Goal: Information Seeking & Learning: Learn about a topic

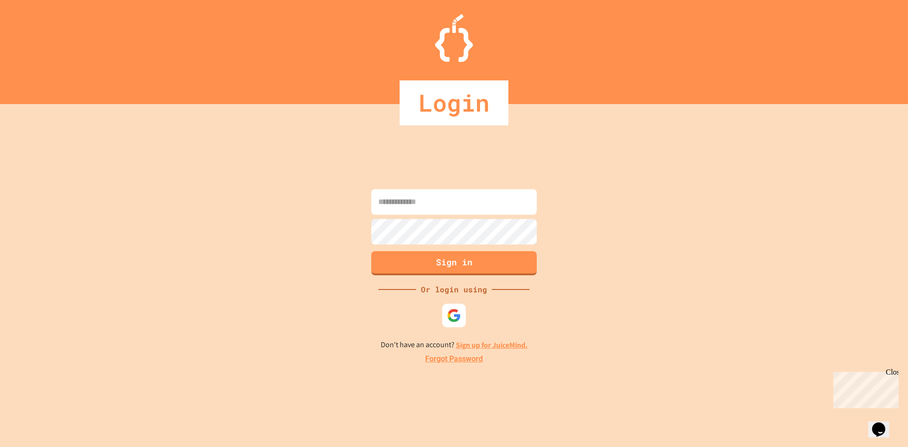
click at [418, 199] on input at bounding box center [453, 202] width 165 height 26
paste input "**********"
type input "**********"
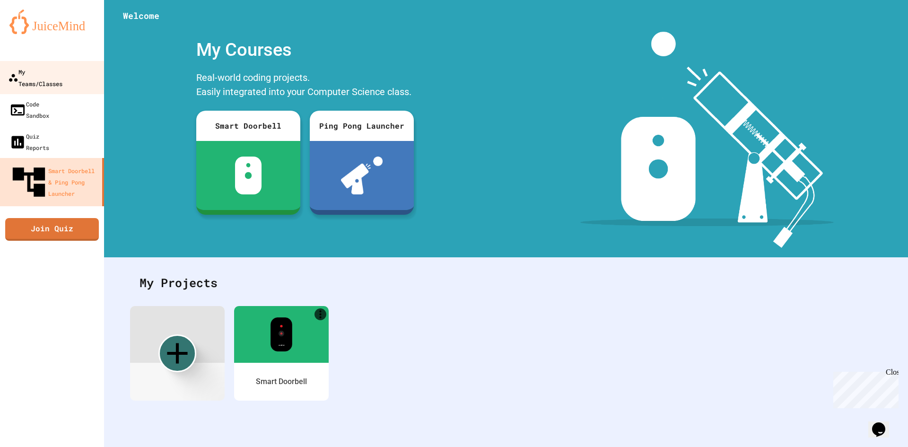
click at [58, 64] on link "My Teams/Classes" at bounding box center [52, 77] width 107 height 33
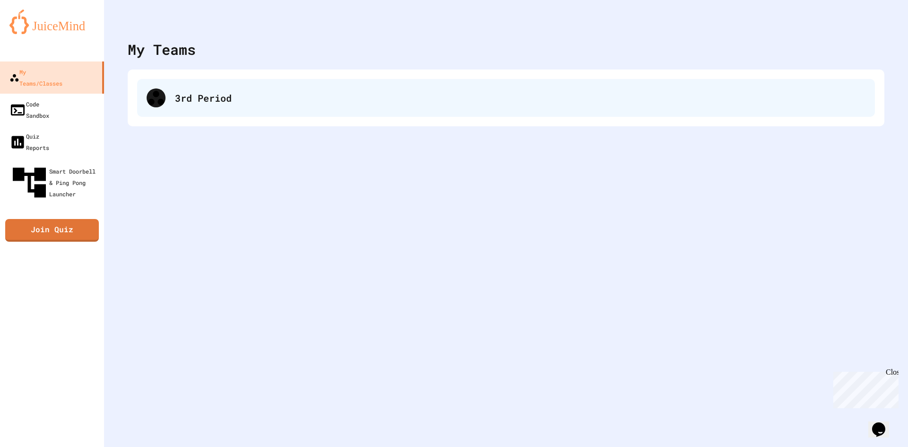
click at [223, 112] on div "3rd Period" at bounding box center [505, 98] width 737 height 38
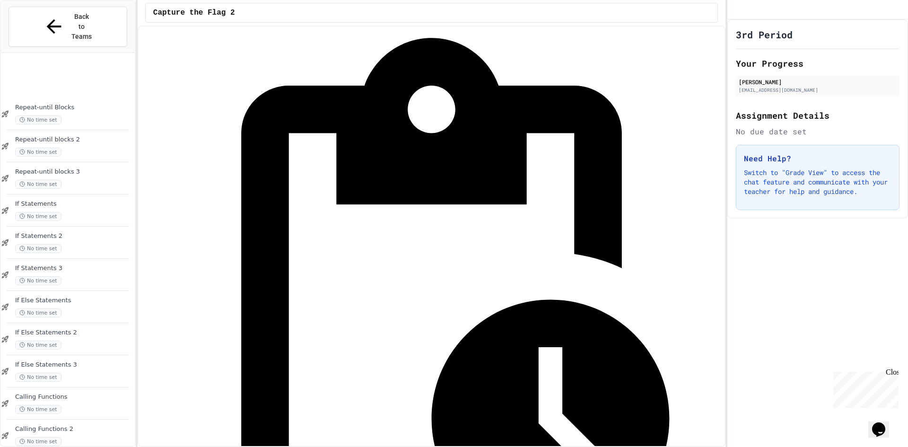
scroll to position [538, 0]
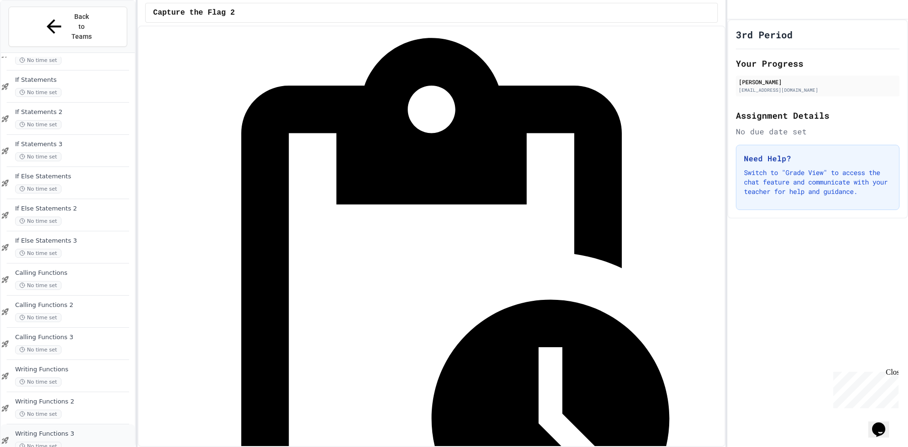
click at [87, 430] on span "Writing Functions 3" at bounding box center [74, 434] width 118 height 8
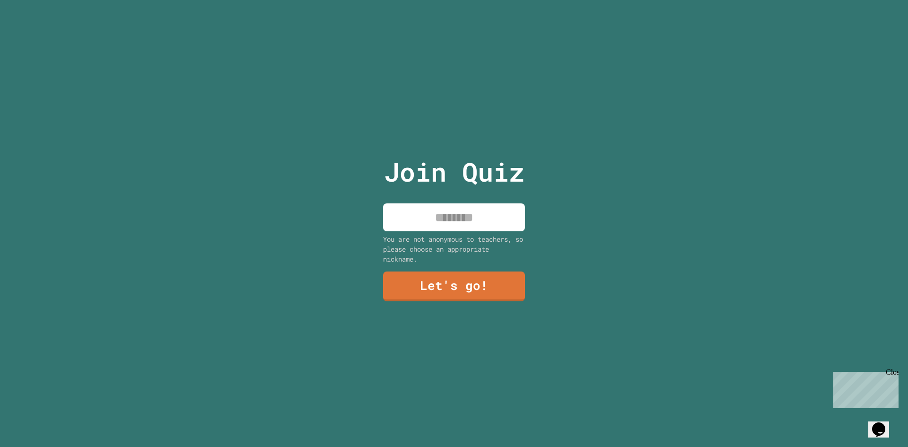
click at [453, 228] on div "Join Quiz You are not anonymous to teachers, so please choose an appropriate ni…" at bounding box center [453, 223] width 159 height 447
click at [452, 223] on input at bounding box center [454, 217] width 142 height 28
type input "******"
click at [448, 272] on link "Let's go!" at bounding box center [454, 285] width 140 height 31
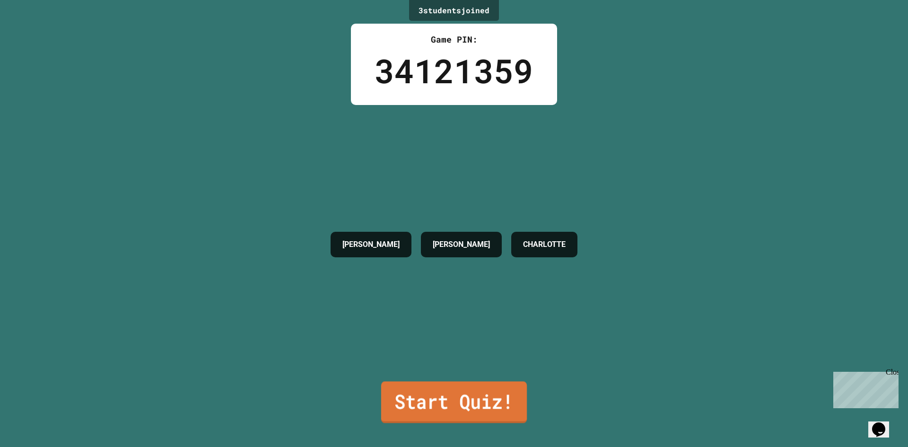
click at [476, 381] on link "Start Quiz!" at bounding box center [454, 402] width 146 height 42
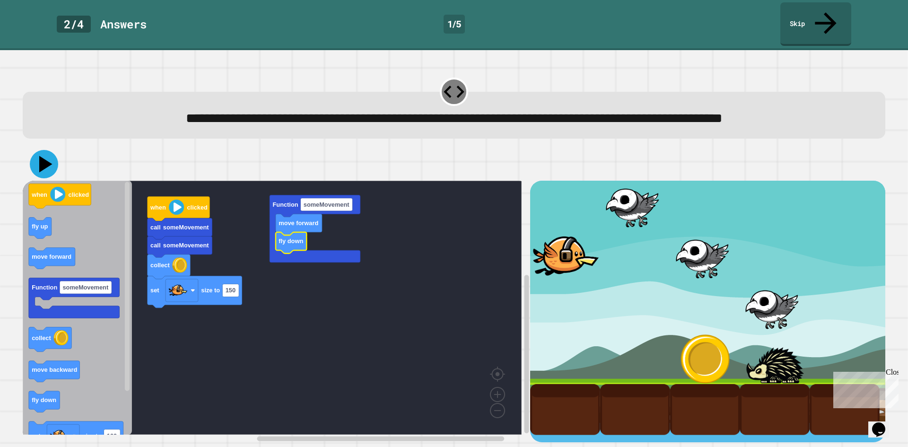
click at [39, 176] on icon at bounding box center [44, 164] width 28 height 28
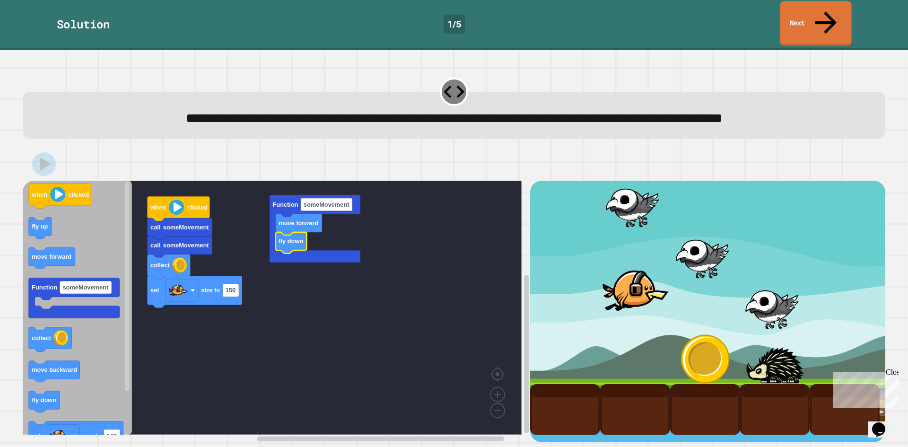
click at [816, 18] on link "Next" at bounding box center [814, 23] width 71 height 45
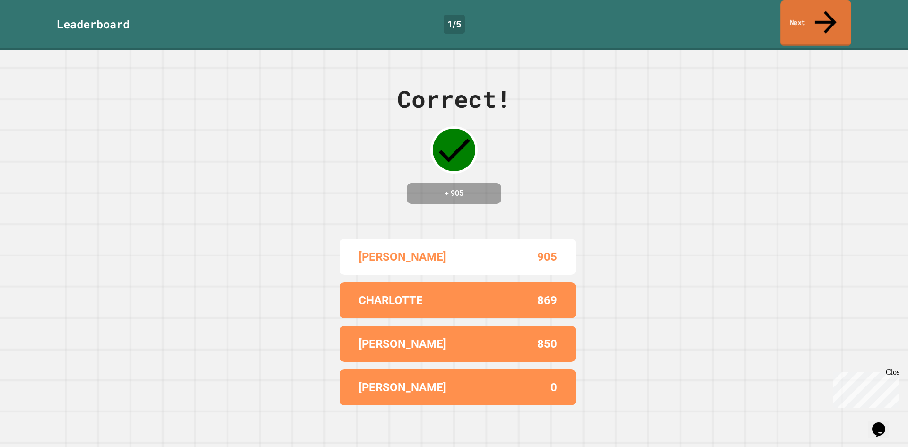
click at [816, 18] on link "Next" at bounding box center [815, 23] width 71 height 46
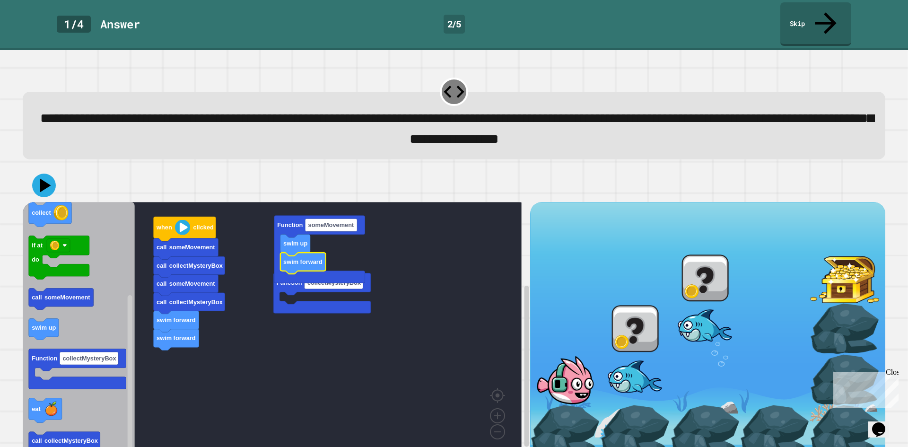
drag, startPoint x: 15, startPoint y: 222, endPoint x: 29, endPoint y: 221, distance: 14.2
click at [23, 221] on div "**********" at bounding box center [454, 248] width 908 height 397
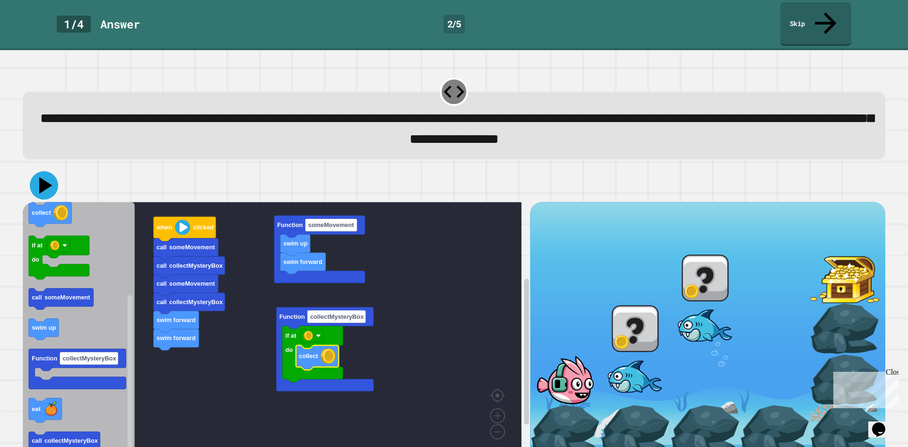
click at [39, 181] on div at bounding box center [454, 185] width 862 height 33
drag, startPoint x: 44, startPoint y: 155, endPoint x: 43, endPoint y: 163, distance: 8.2
click at [44, 171] on icon at bounding box center [44, 185] width 28 height 28
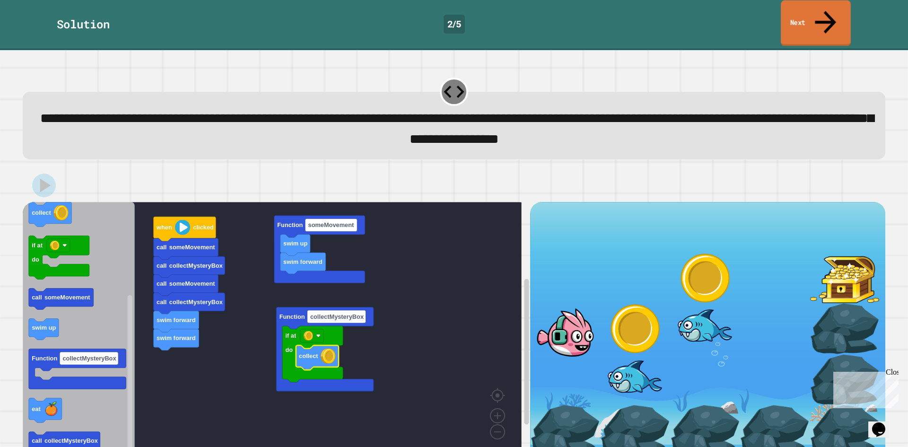
click at [802, 21] on link "Next" at bounding box center [815, 23] width 70 height 46
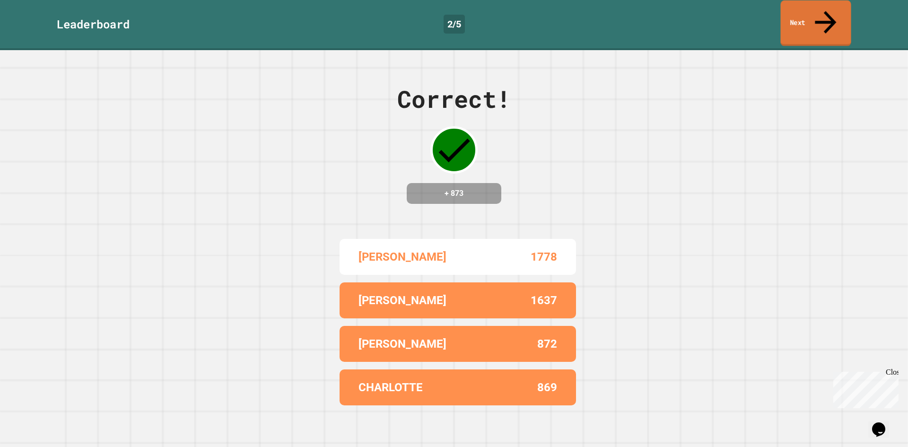
click at [802, 21] on link "Next" at bounding box center [815, 23] width 70 height 46
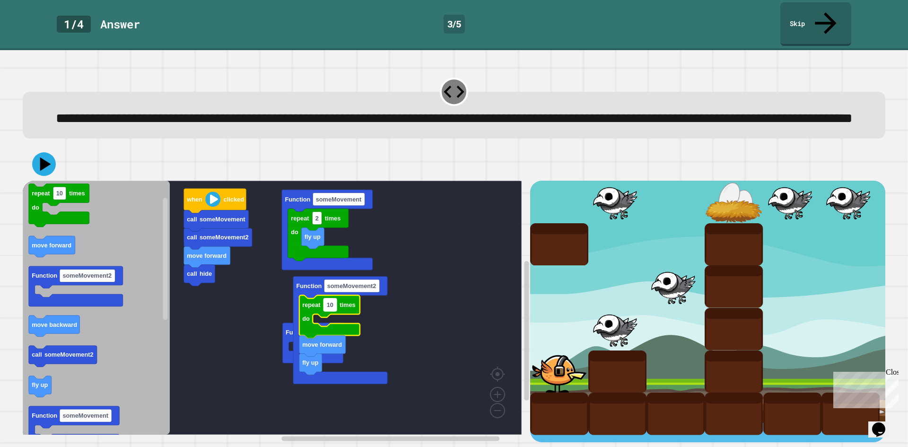
click at [333, 308] on text "10" at bounding box center [330, 304] width 7 height 7
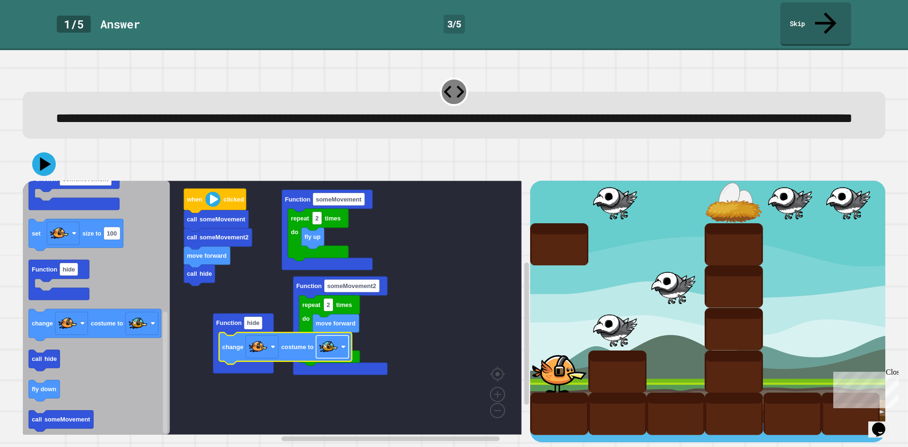
click at [326, 355] on image "Blockly Workspace" at bounding box center [328, 347] width 19 height 19
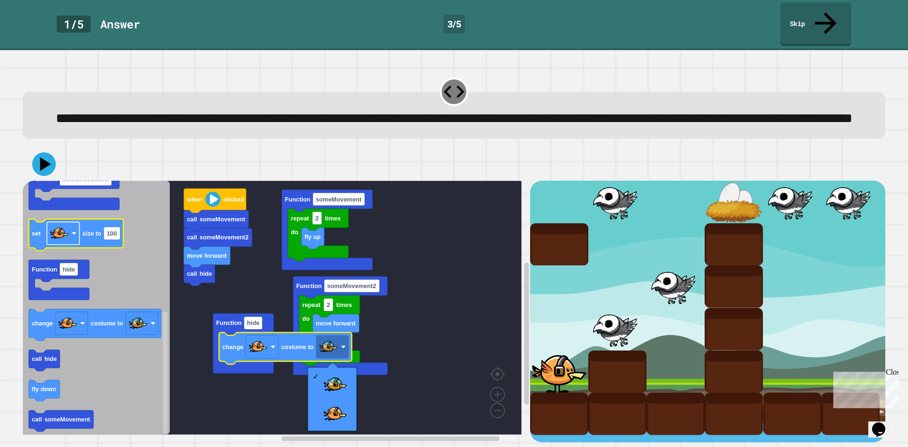
click at [68, 231] on image "Blockly Workspace" at bounding box center [59, 233] width 19 height 19
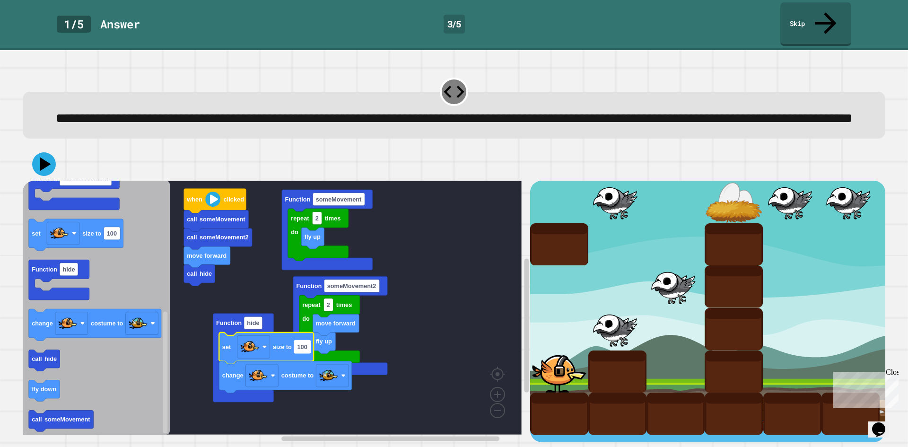
click at [303, 350] on text "100" at bounding box center [302, 346] width 10 height 7
type input "*"
click at [450, 343] on rect "Blockly Workspace" at bounding box center [272, 308] width 499 height 254
click at [40, 167] on icon at bounding box center [44, 164] width 28 height 28
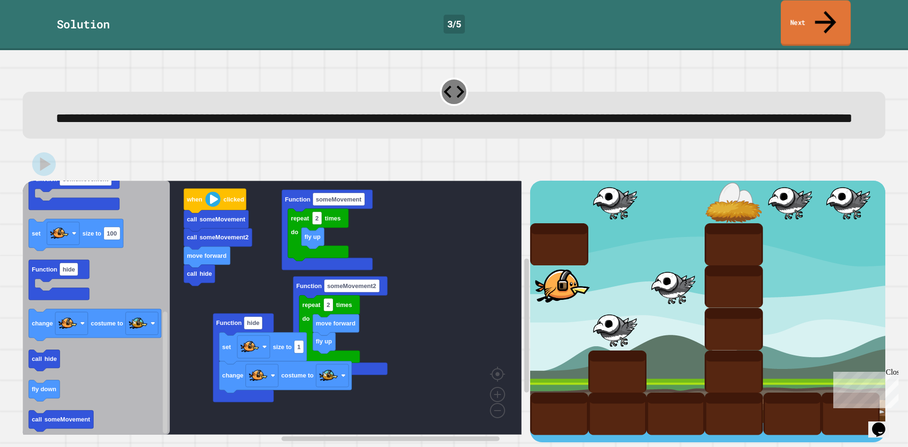
click at [817, 19] on link "Next" at bounding box center [815, 23] width 70 height 46
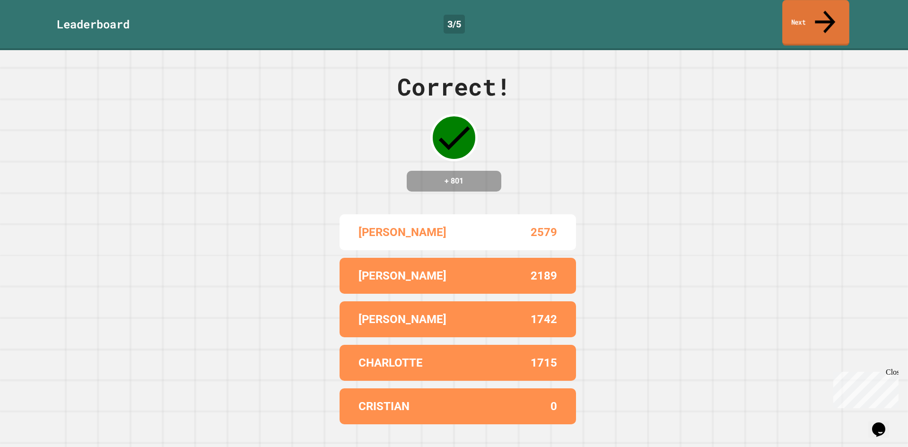
click at [834, 20] on link "Next" at bounding box center [815, 23] width 67 height 46
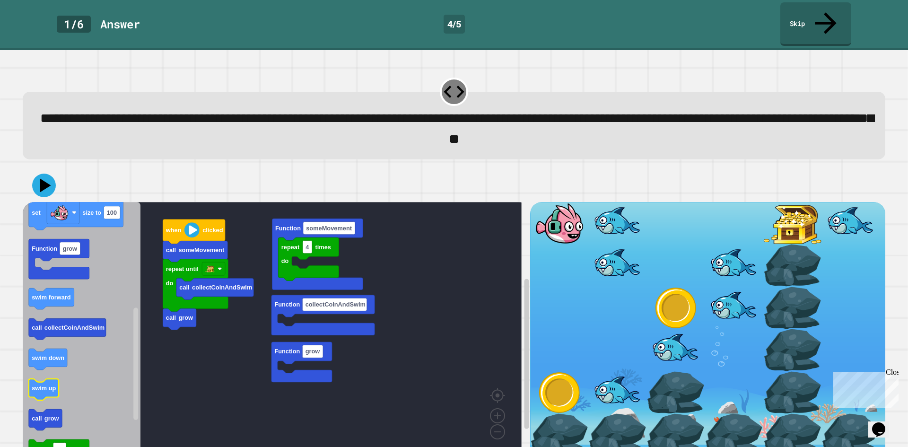
click at [51, 379] on icon "Blockly Workspace" at bounding box center [44, 389] width 30 height 21
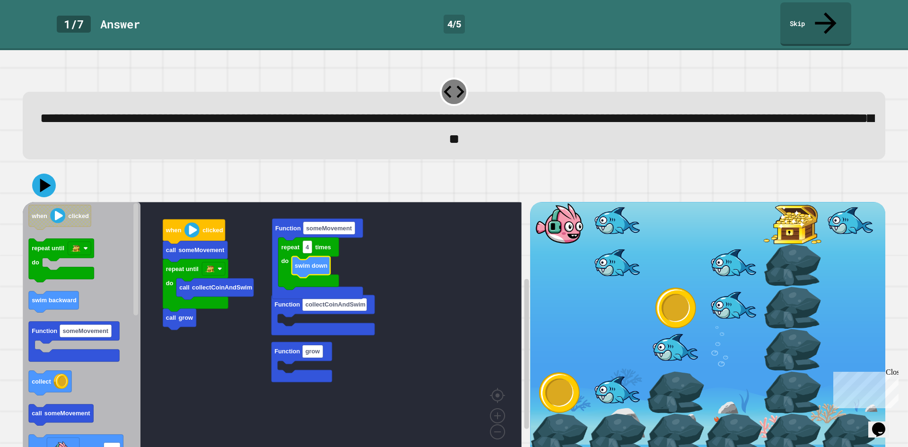
click at [45, 374] on icon "when clicked repeat until do swim backward Function someMovement collect call s…" at bounding box center [82, 329] width 118 height 254
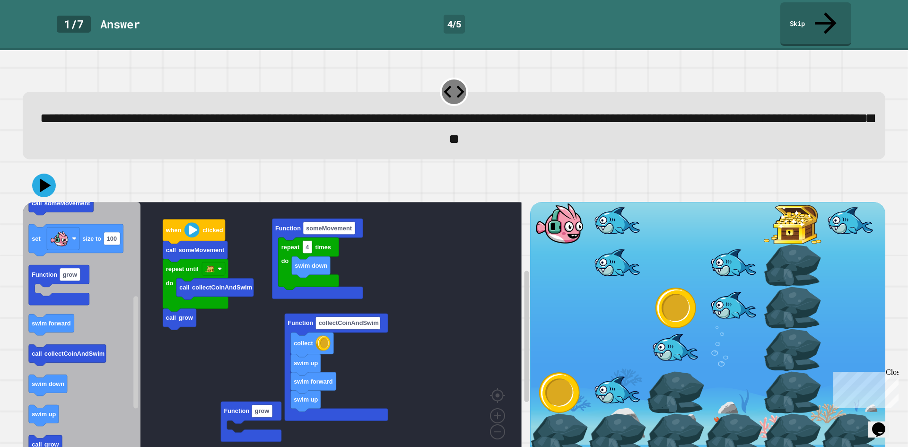
click at [229, 311] on div "call collectCoinAndSwim call grow repeat until do call someMovement when clicke…" at bounding box center [276, 331] width 507 height 258
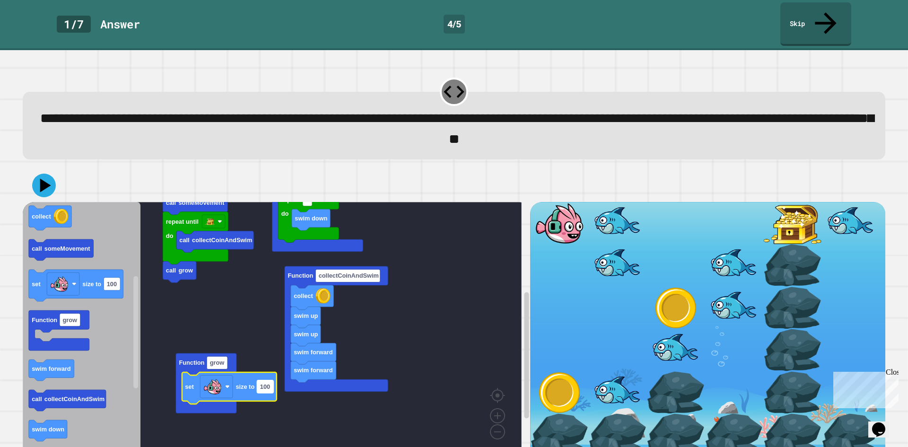
click at [262, 382] on text "100" at bounding box center [265, 385] width 10 height 7
type input "***"
click at [247, 318] on rect "Blockly Workspace" at bounding box center [272, 329] width 499 height 254
click at [40, 171] on icon at bounding box center [44, 185] width 28 height 28
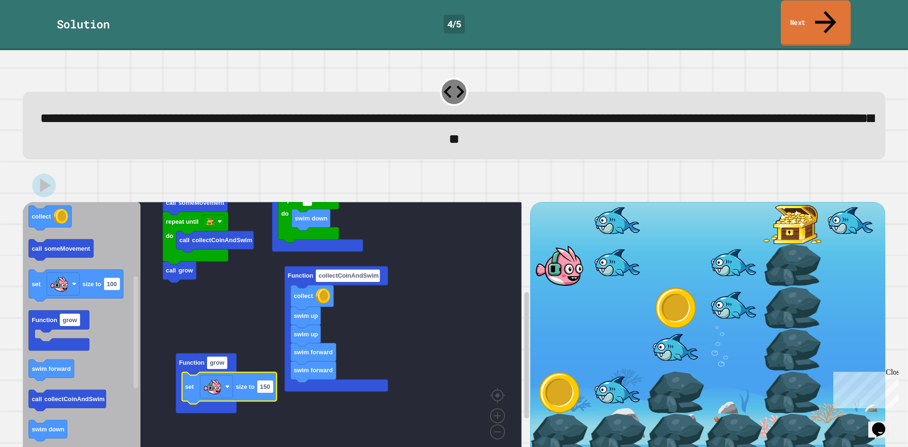
click at [804, 17] on link "Next" at bounding box center [815, 23] width 70 height 46
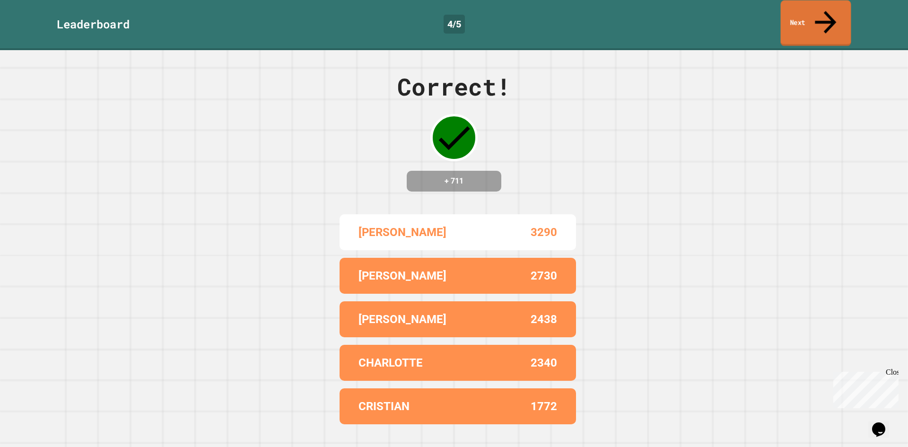
click at [804, 17] on link "Next" at bounding box center [815, 23] width 70 height 46
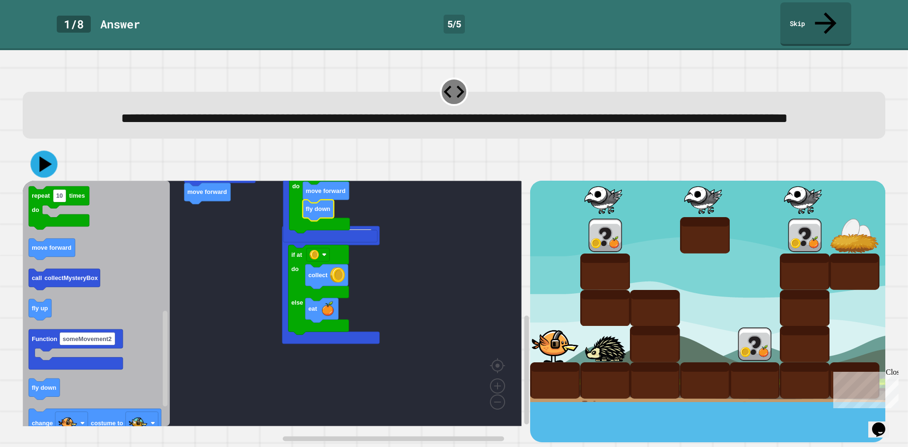
click at [42, 168] on icon at bounding box center [45, 164] width 12 height 16
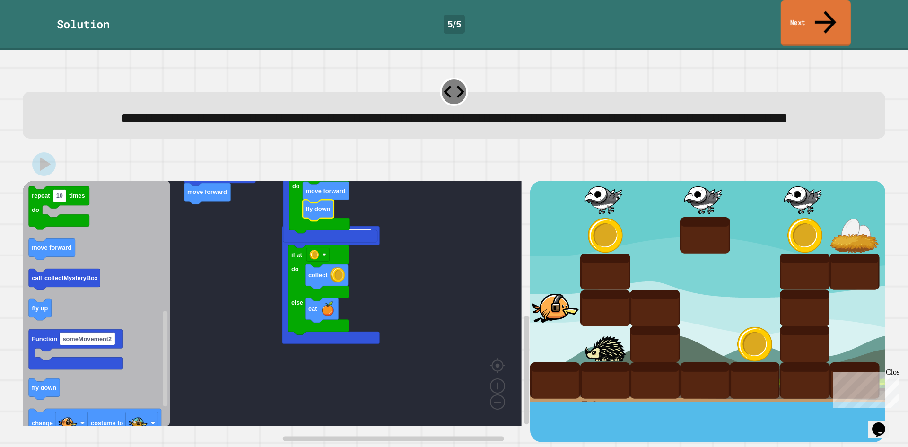
click at [809, 17] on link "Next" at bounding box center [815, 23] width 70 height 46
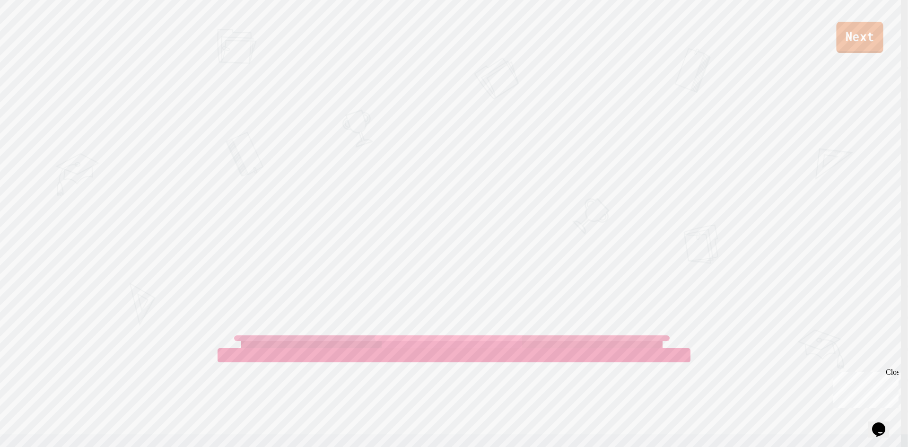
click at [855, 37] on link "Next" at bounding box center [859, 37] width 47 height 31
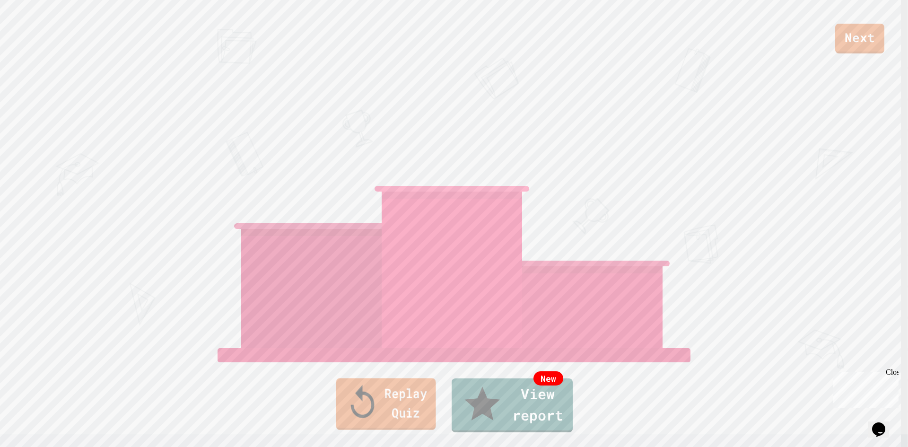
click at [360, 402] on link "Replay Quiz" at bounding box center [386, 404] width 100 height 52
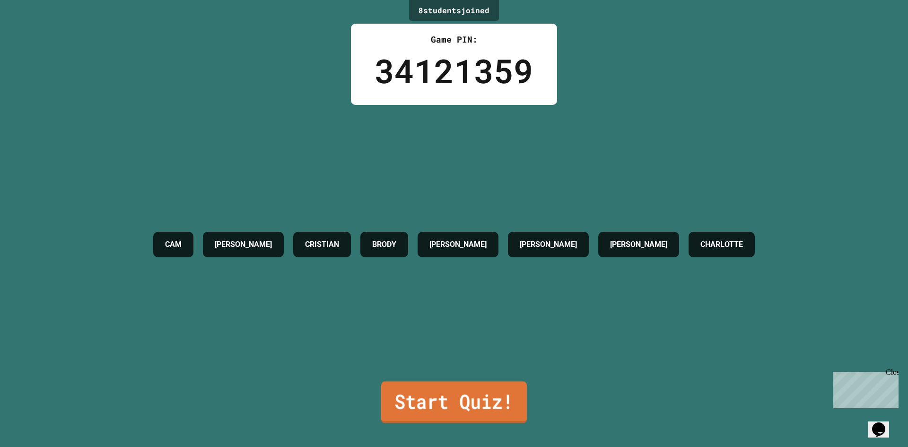
click at [414, 403] on link "Start Quiz!" at bounding box center [454, 402] width 146 height 42
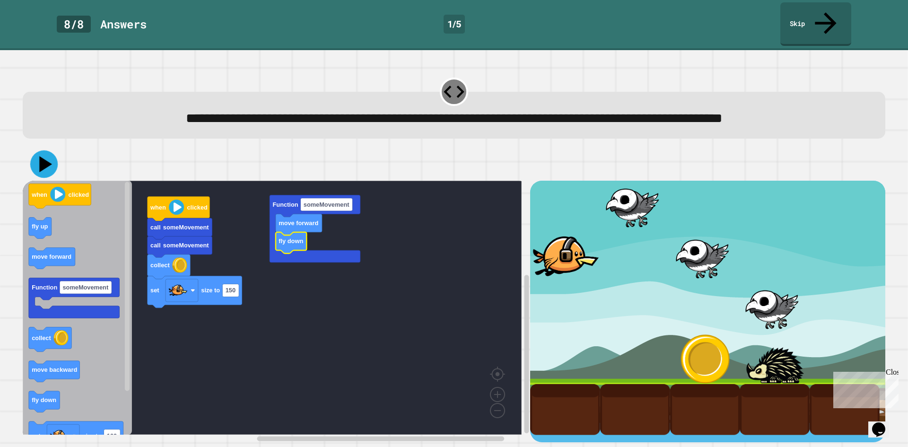
click at [35, 160] on icon at bounding box center [43, 163] width 27 height 27
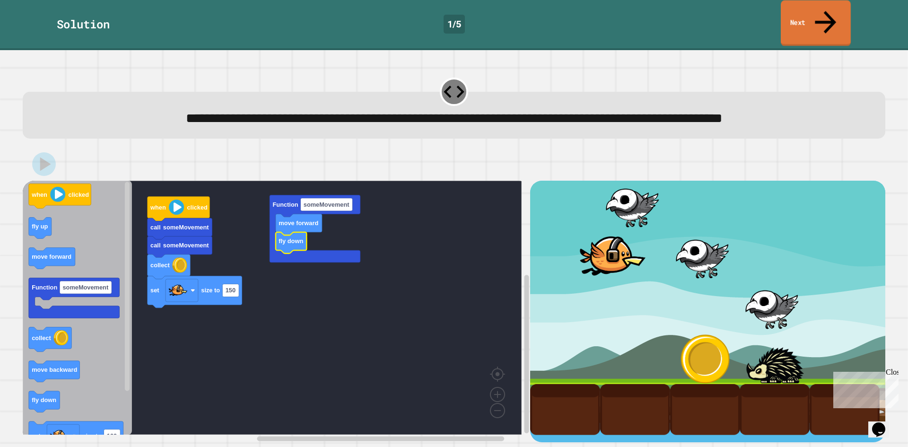
click at [809, 19] on link "Next" at bounding box center [815, 23] width 70 height 46
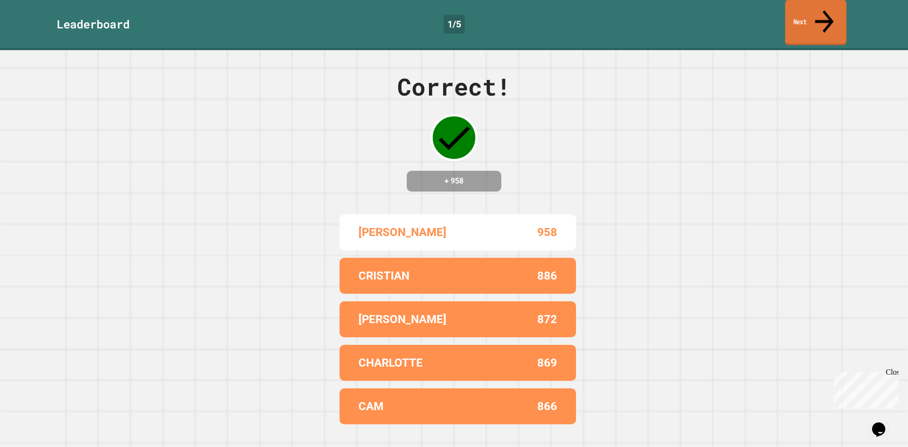
click at [809, 18] on link "Next" at bounding box center [815, 23] width 61 height 46
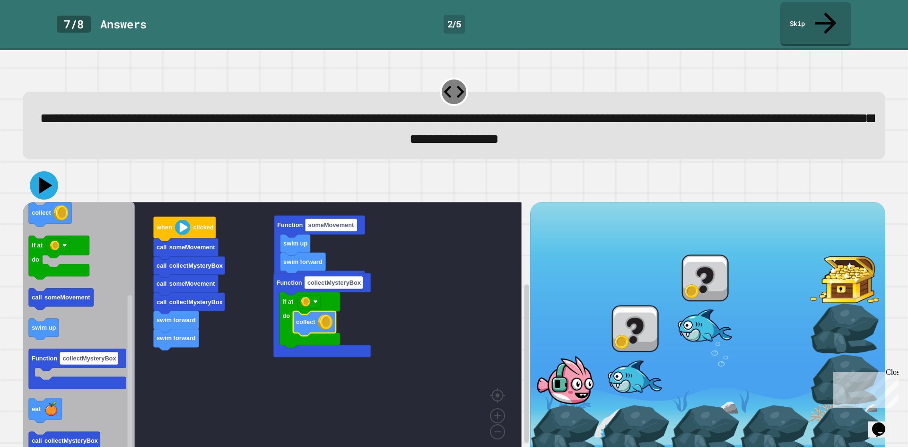
click at [45, 177] on icon at bounding box center [45, 185] width 13 height 17
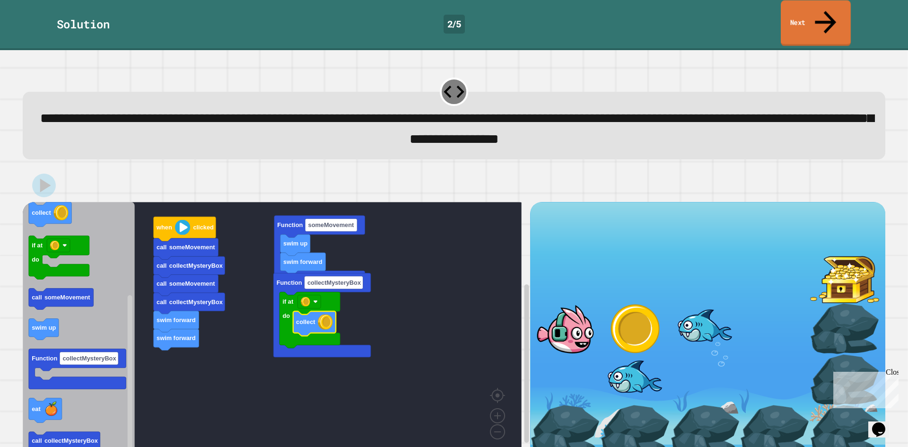
click at [841, 12] on link "Next" at bounding box center [815, 23] width 70 height 46
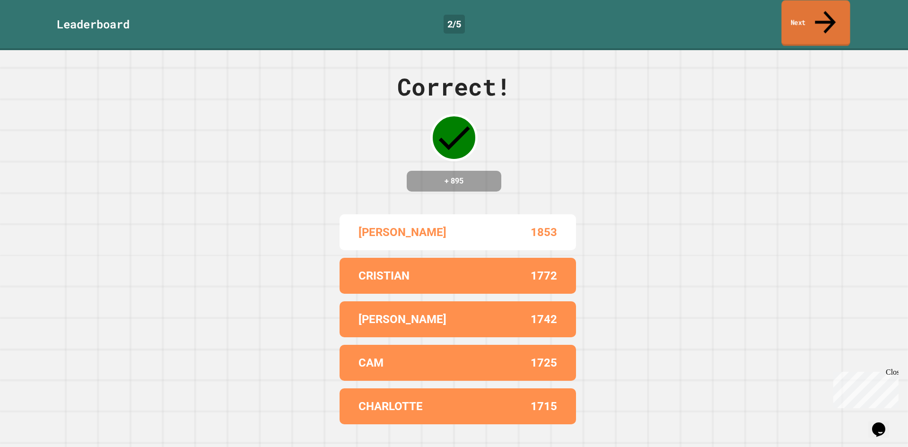
click at [836, 17] on link "Next" at bounding box center [815, 23] width 69 height 46
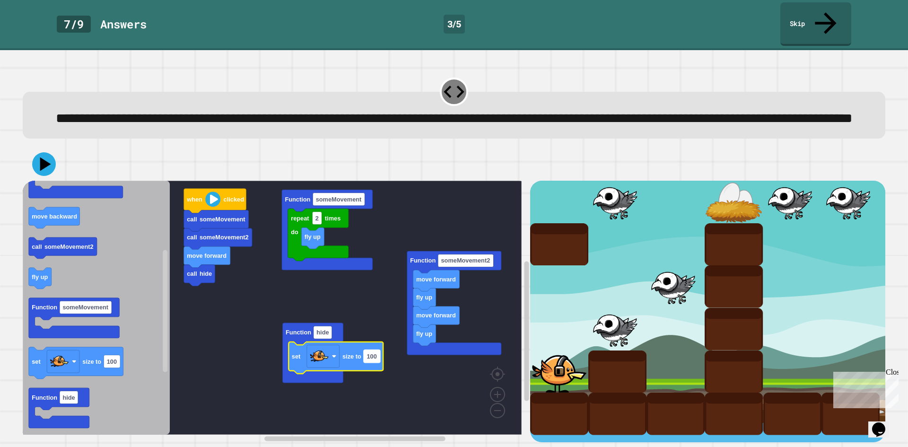
click at [369, 359] on text "100" at bounding box center [371, 356] width 10 height 7
type input "*"
click at [46, 170] on icon at bounding box center [44, 165] width 26 height 26
click at [209, 174] on div at bounding box center [454, 163] width 862 height 33
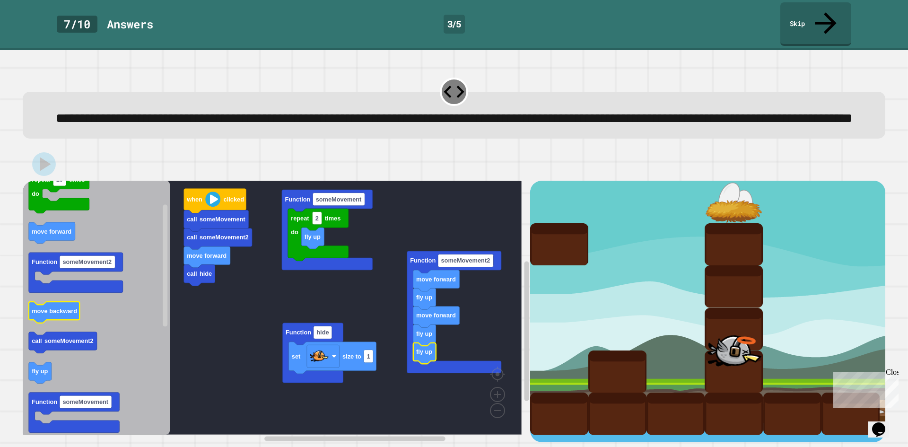
scroll to position [8, 0]
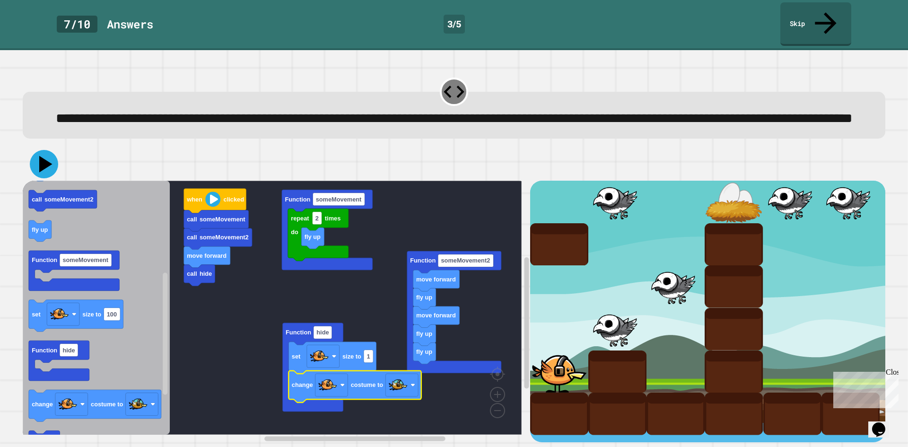
click at [50, 161] on icon at bounding box center [44, 164] width 28 height 28
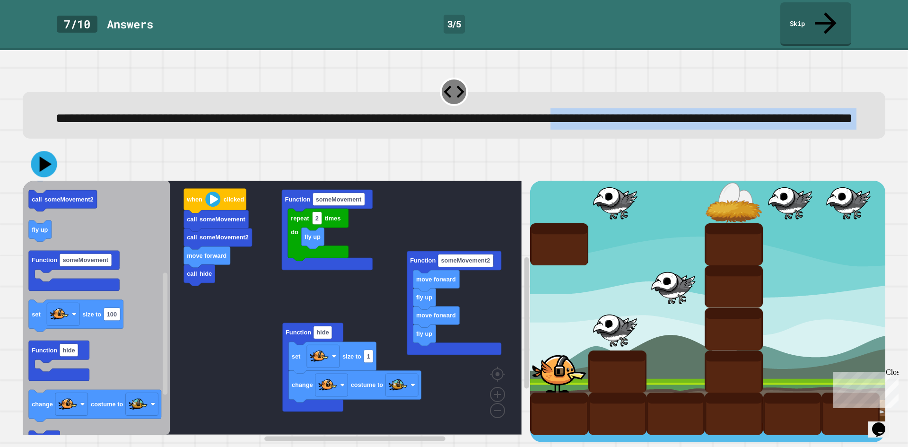
click at [45, 162] on div "**********" at bounding box center [453, 257] width 871 height 379
click at [48, 162] on icon at bounding box center [44, 164] width 26 height 26
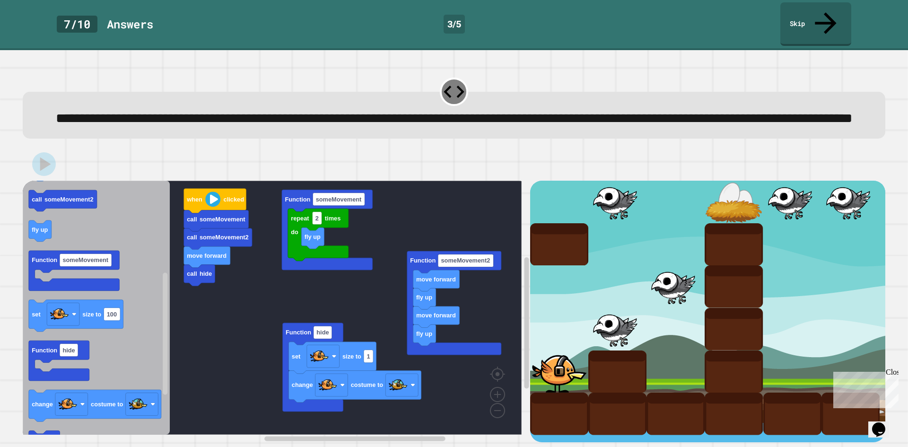
click at [776, 68] on div "**********" at bounding box center [453, 105] width 871 height 75
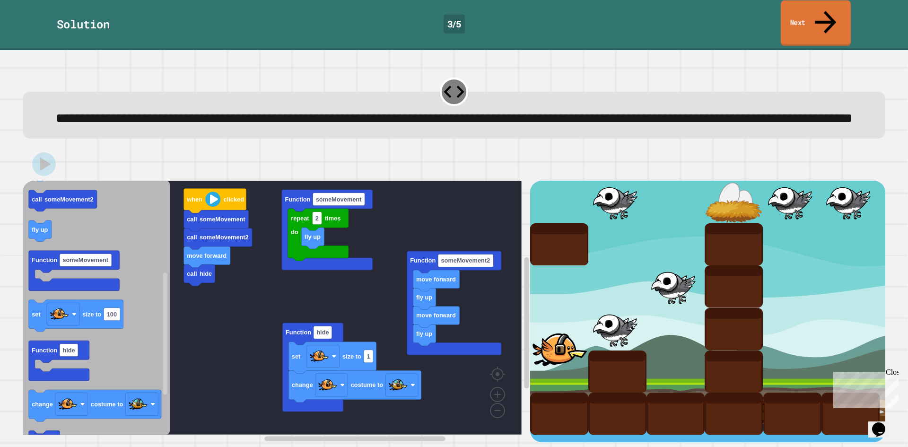
click at [811, 11] on link "Next" at bounding box center [815, 23] width 70 height 46
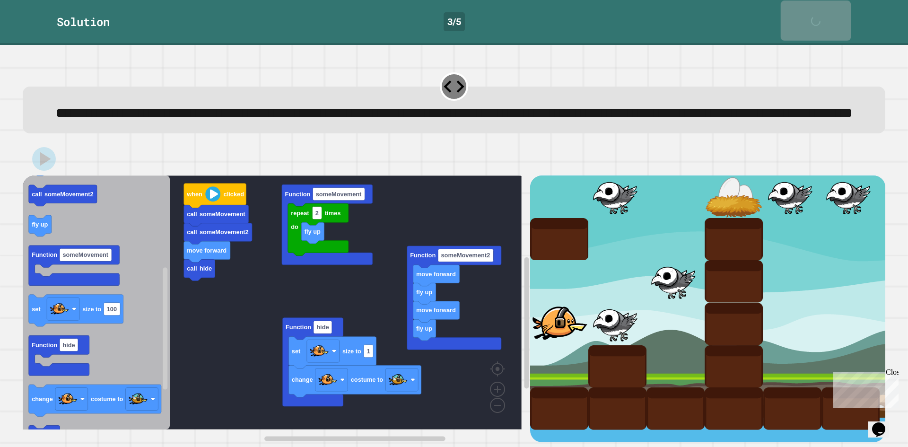
scroll to position [7, 0]
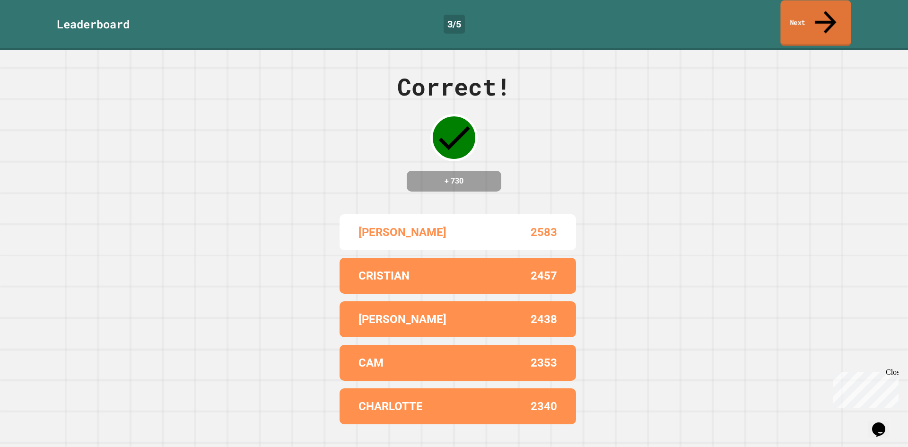
click at [818, 16] on link "Next" at bounding box center [815, 23] width 70 height 46
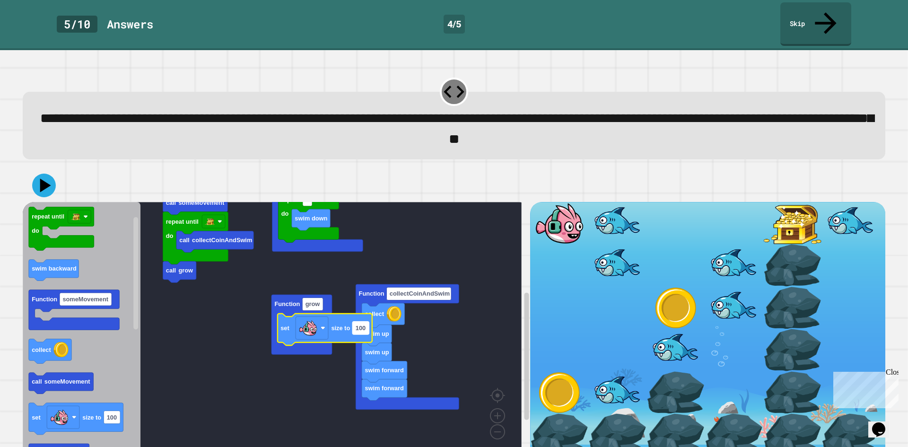
click at [361, 324] on text "100" at bounding box center [360, 327] width 10 height 7
type input "****"
click at [46, 173] on icon at bounding box center [44, 185] width 24 height 24
click at [198, 169] on div at bounding box center [454, 185] width 862 height 33
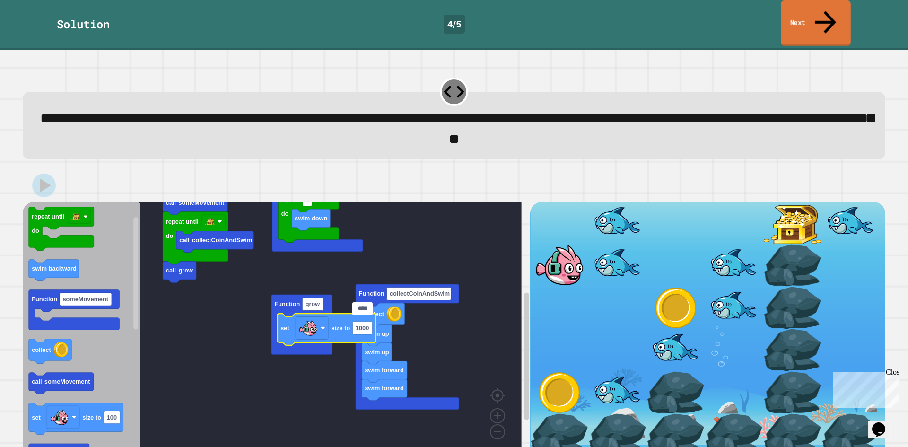
click at [794, 16] on link "Next" at bounding box center [815, 23] width 70 height 46
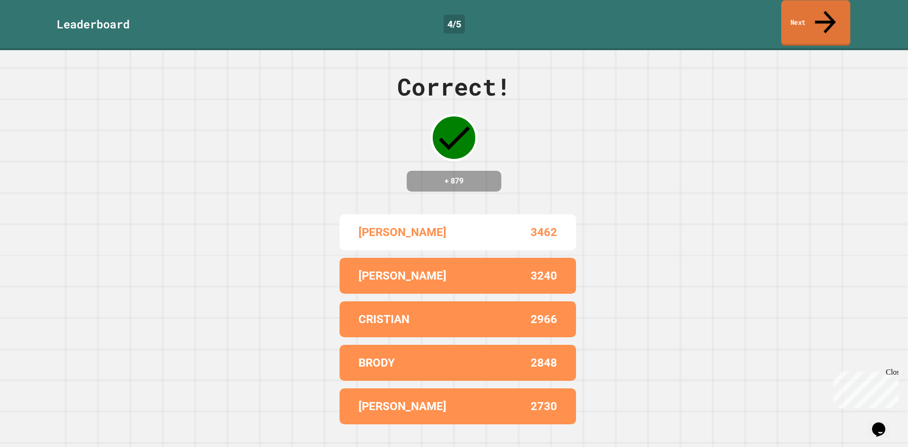
click at [816, 18] on link "Next" at bounding box center [815, 23] width 69 height 46
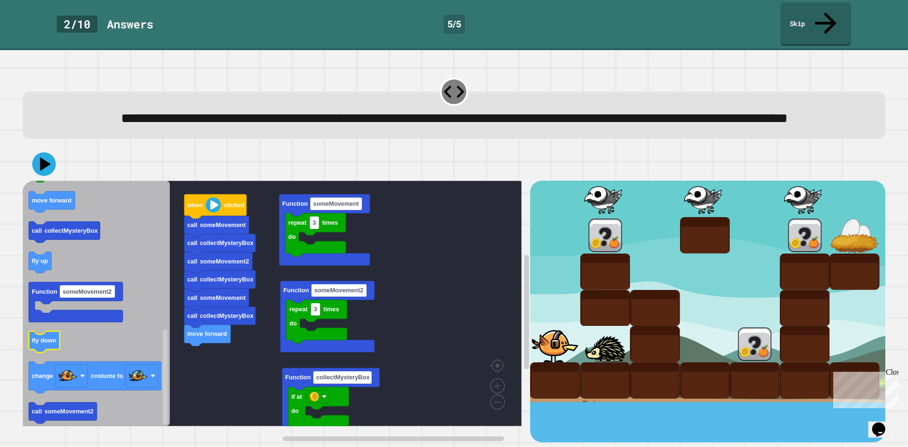
click at [58, 348] on g "fly down" at bounding box center [44, 341] width 31 height 21
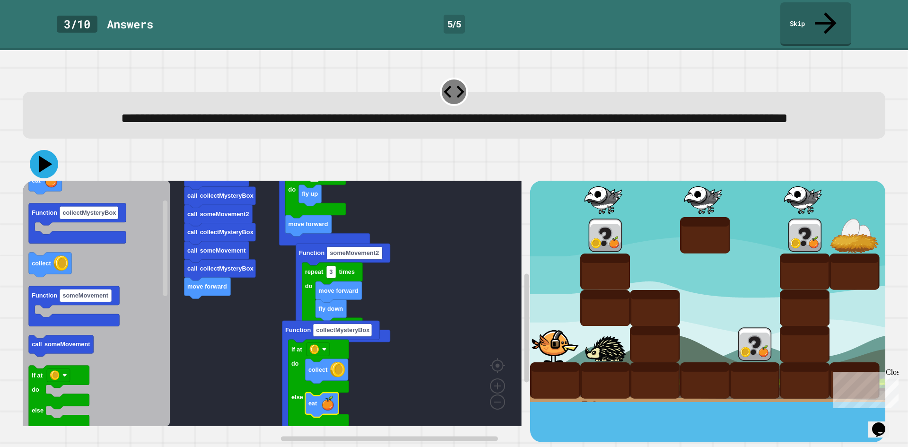
click at [41, 166] on icon at bounding box center [45, 164] width 13 height 17
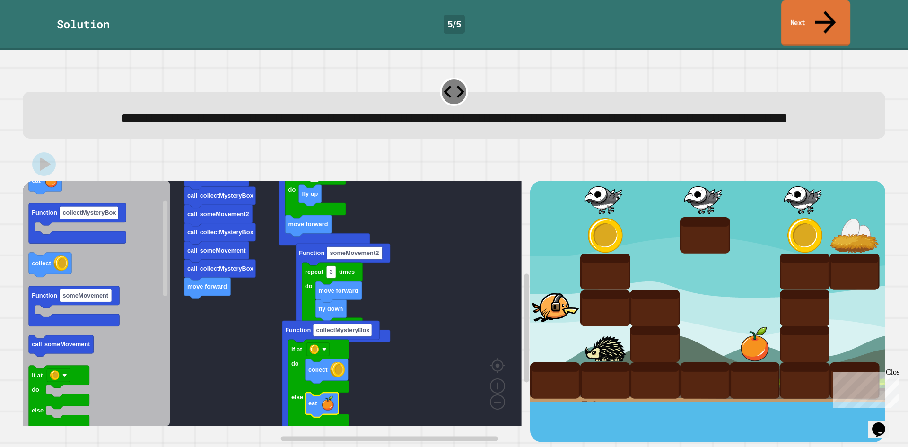
click at [816, 17] on link "Next" at bounding box center [815, 23] width 69 height 46
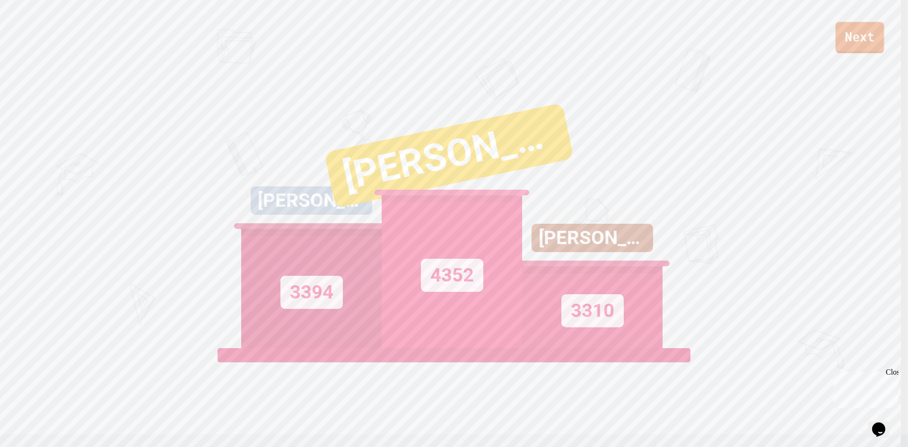
click at [857, 46] on link "Next" at bounding box center [859, 37] width 49 height 31
